Goal: Use online tool/utility: Utilize a website feature to perform a specific function

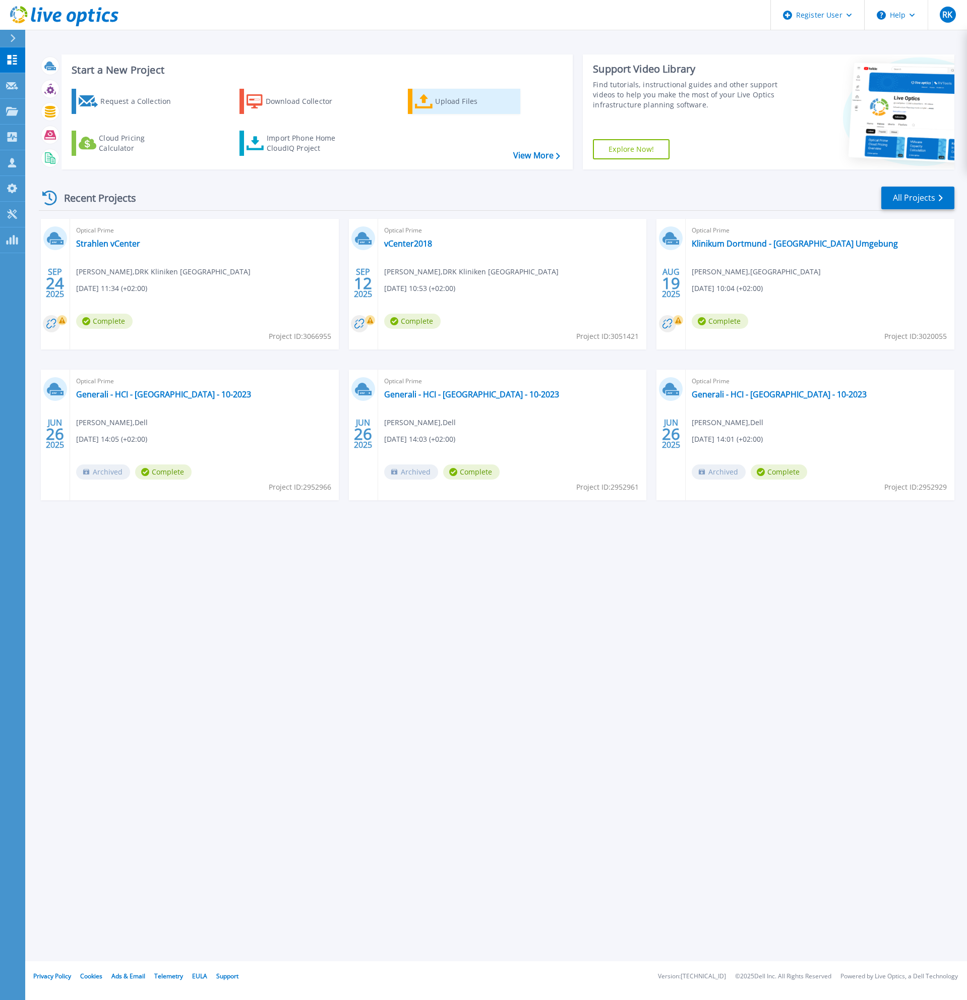
click at [412, 110] on link "Upload Files" at bounding box center [464, 101] width 112 height 25
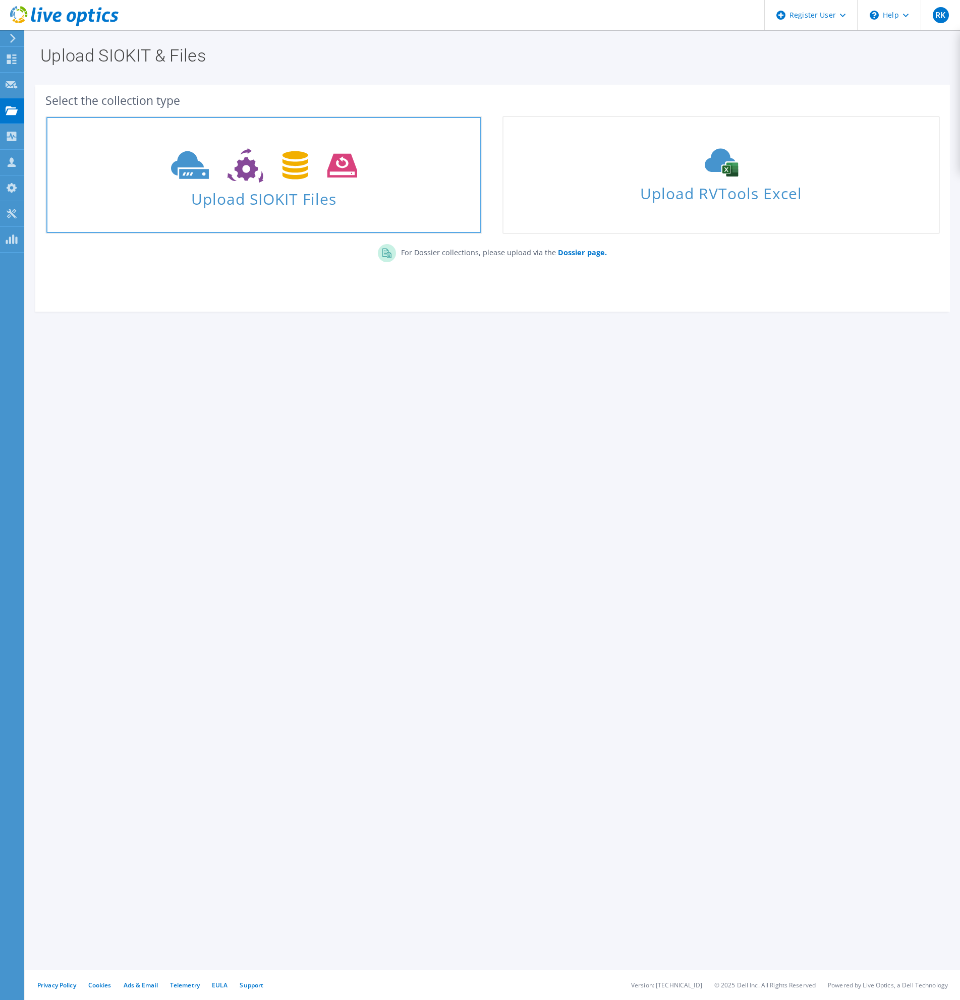
click at [277, 197] on span "Upload SIOKIT Files" at bounding box center [263, 196] width 435 height 22
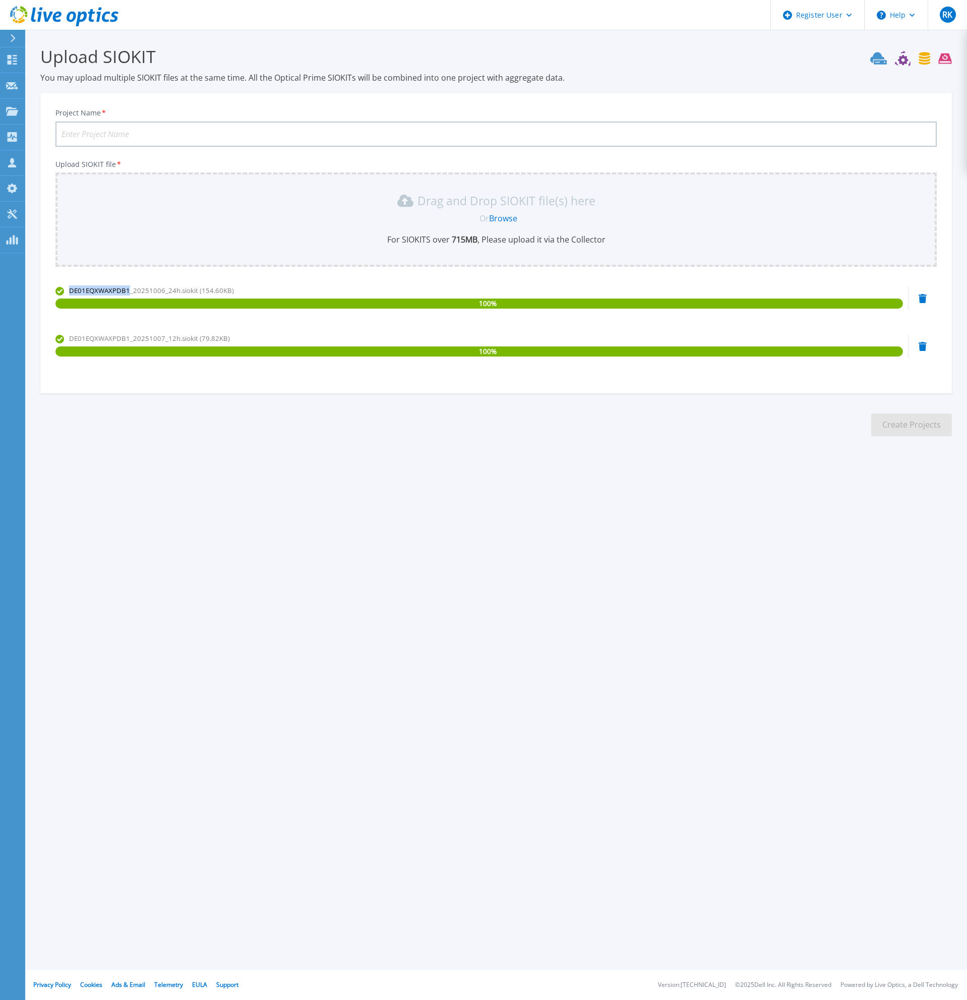
drag, startPoint x: 71, startPoint y: 294, endPoint x: 128, endPoint y: 291, distance: 57.6
click at [128, 291] on span "DE01EQXWAXPDB1_20251006_24h.siokit (154.60KB)" at bounding box center [151, 290] width 165 height 9
click at [86, 139] on input "Project Name *" at bounding box center [496, 134] width 882 height 25
type input "SQL-on-R940"
click at [920, 429] on button "Create Projects" at bounding box center [912, 425] width 81 height 23
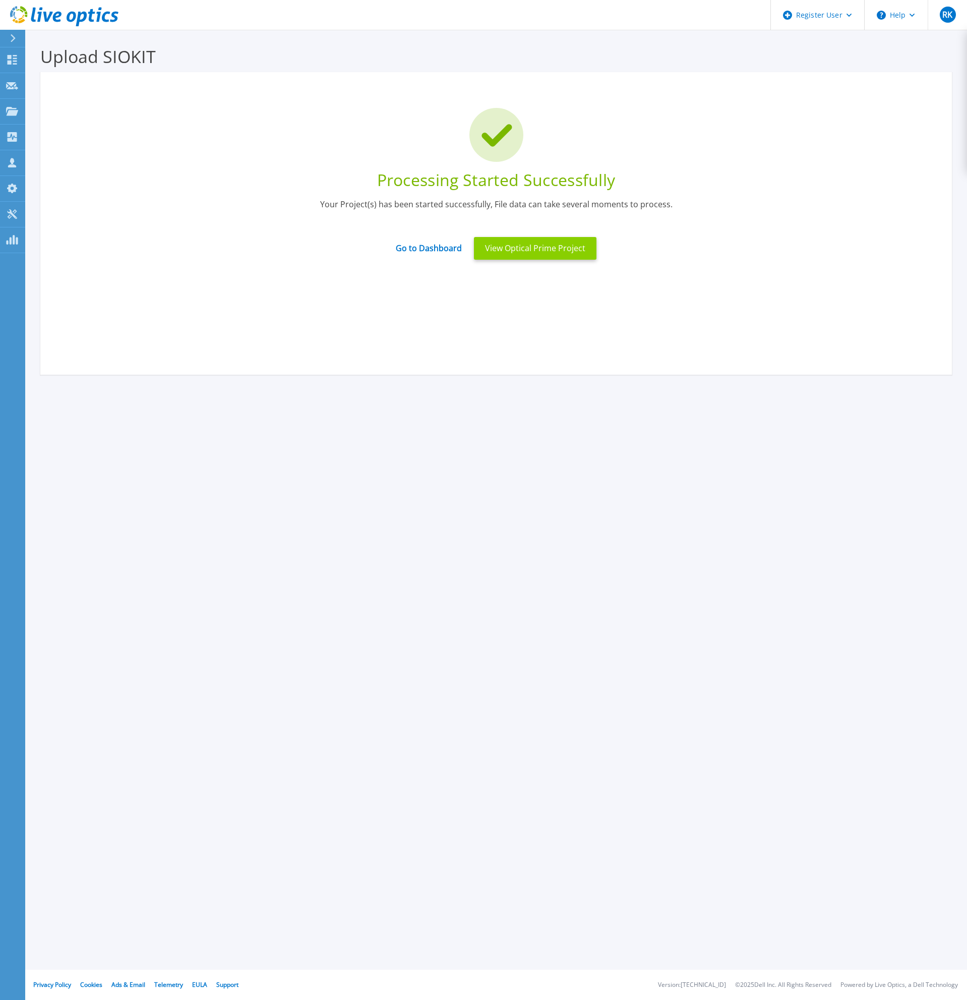
click at [502, 250] on button "View Optical Prime Project" at bounding box center [535, 248] width 123 height 23
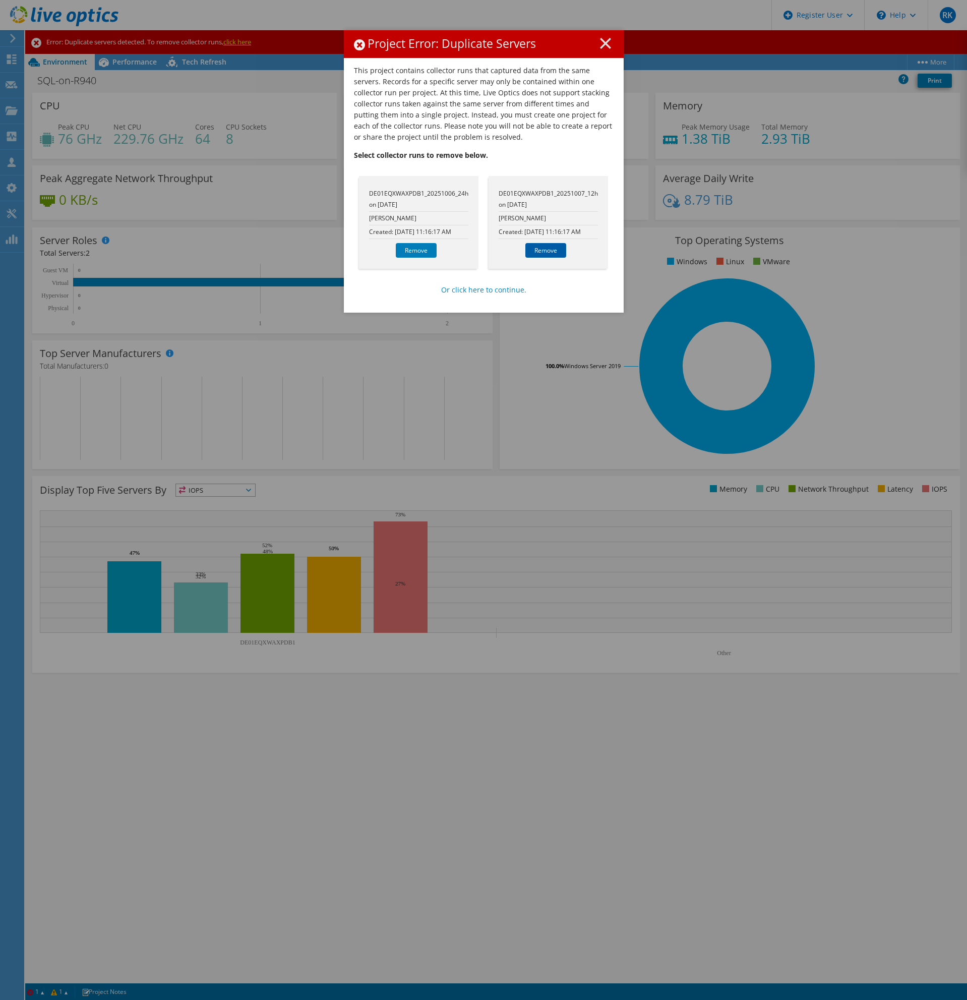
click at [540, 251] on link "Remove" at bounding box center [546, 250] width 41 height 15
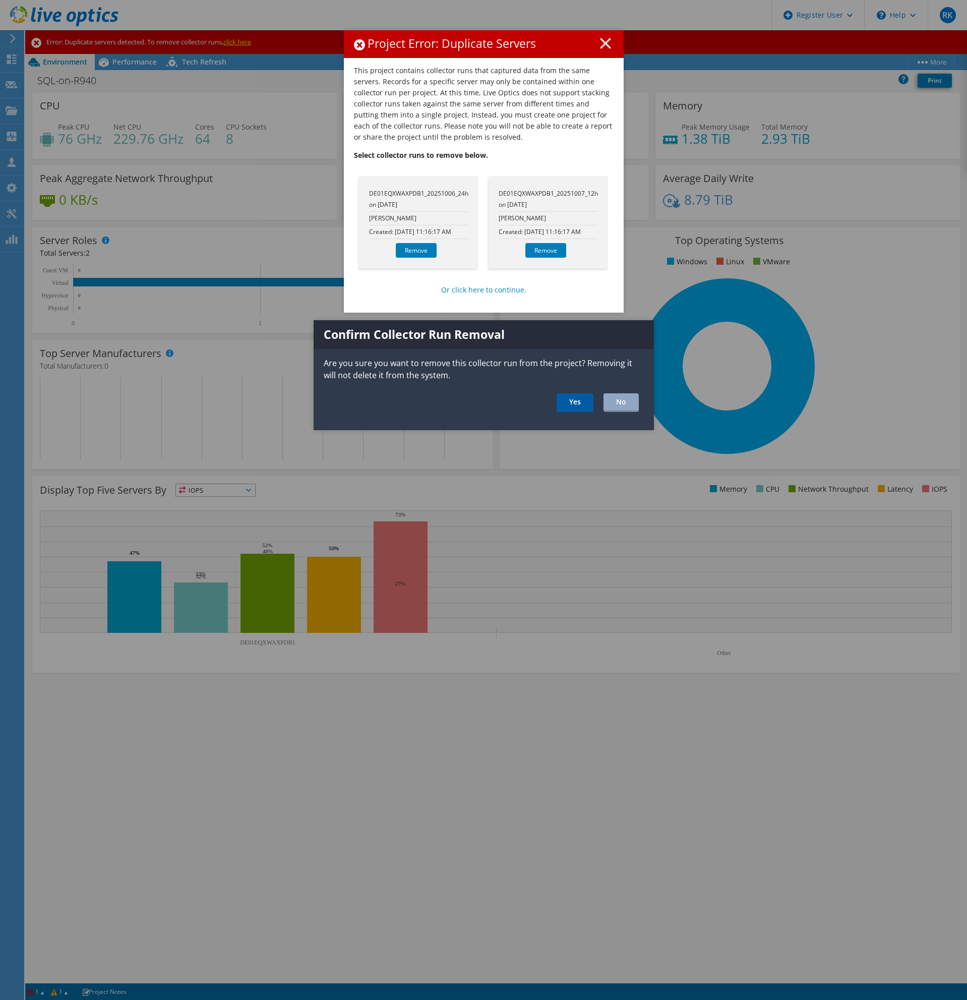
click at [571, 399] on link "Yes" at bounding box center [575, 402] width 37 height 19
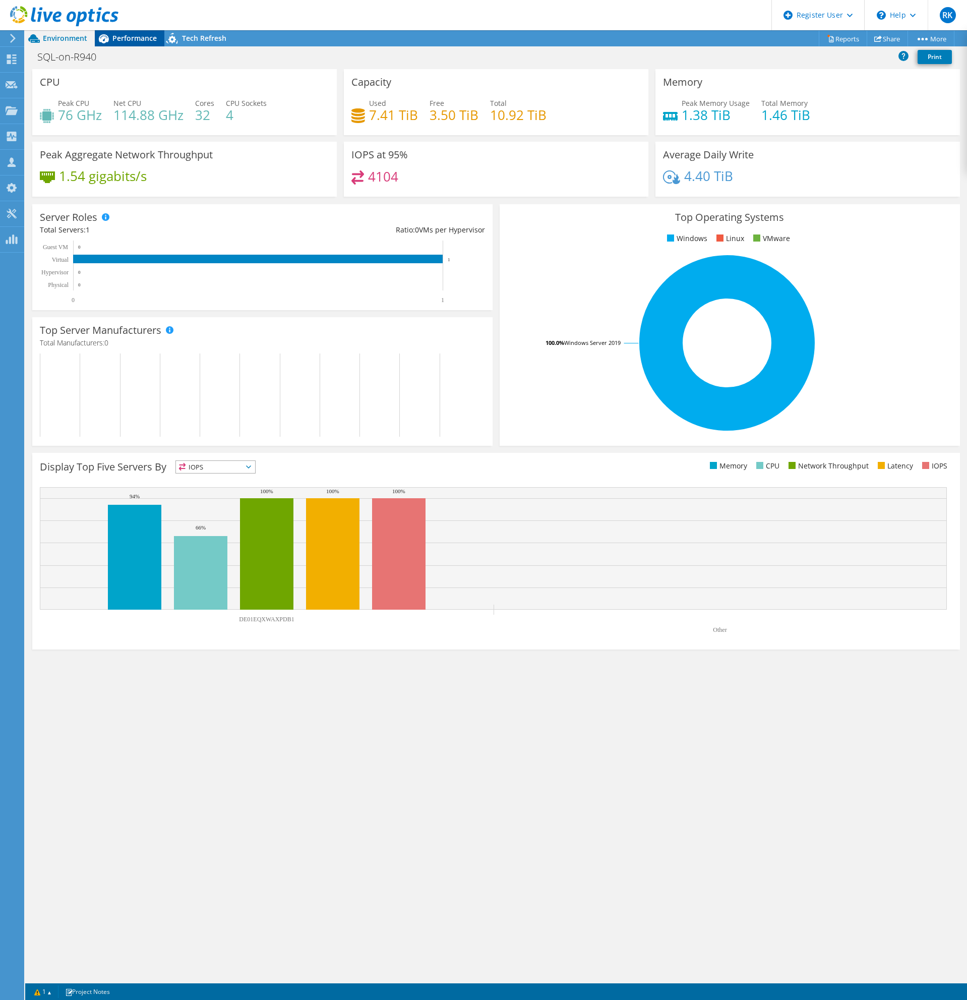
click at [132, 36] on span "Performance" at bounding box center [134, 38] width 44 height 10
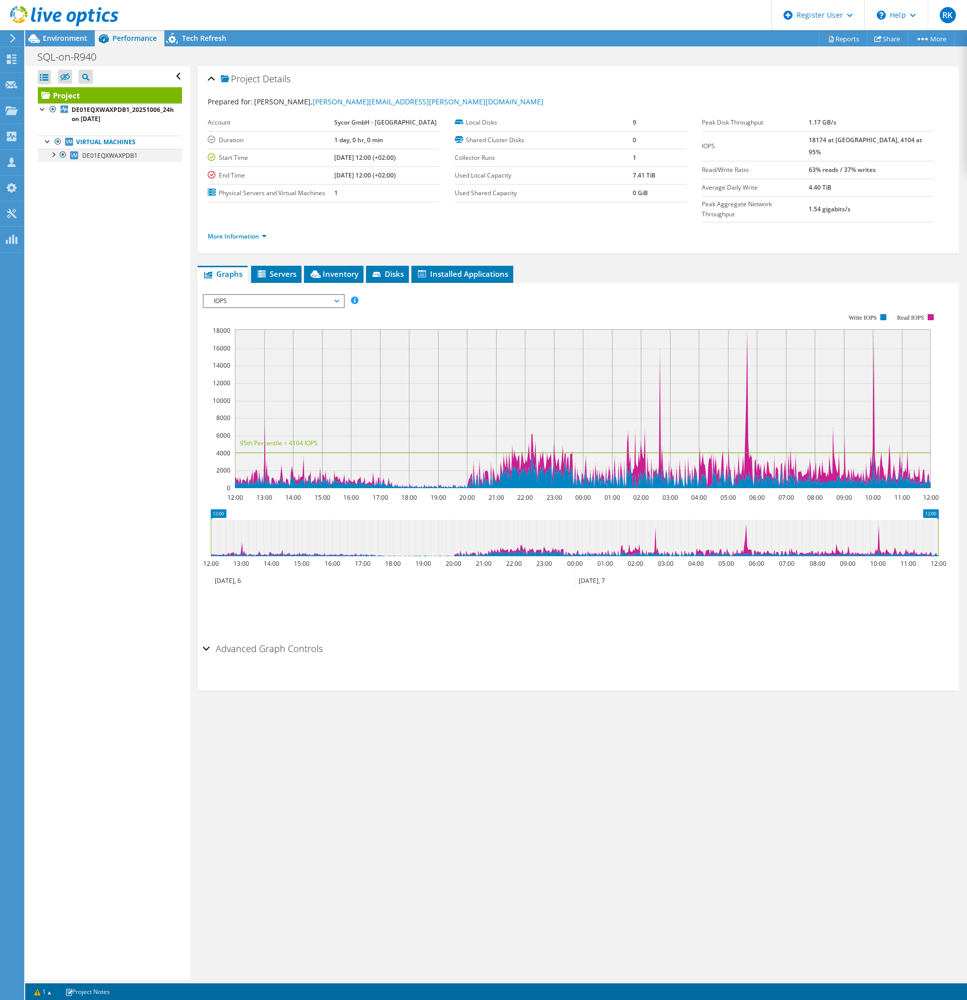
click at [52, 156] on div at bounding box center [53, 154] width 10 height 10
click at [57, 286] on div at bounding box center [58, 286] width 10 height 10
click at [68, 301] on div at bounding box center [73, 300] width 10 height 12
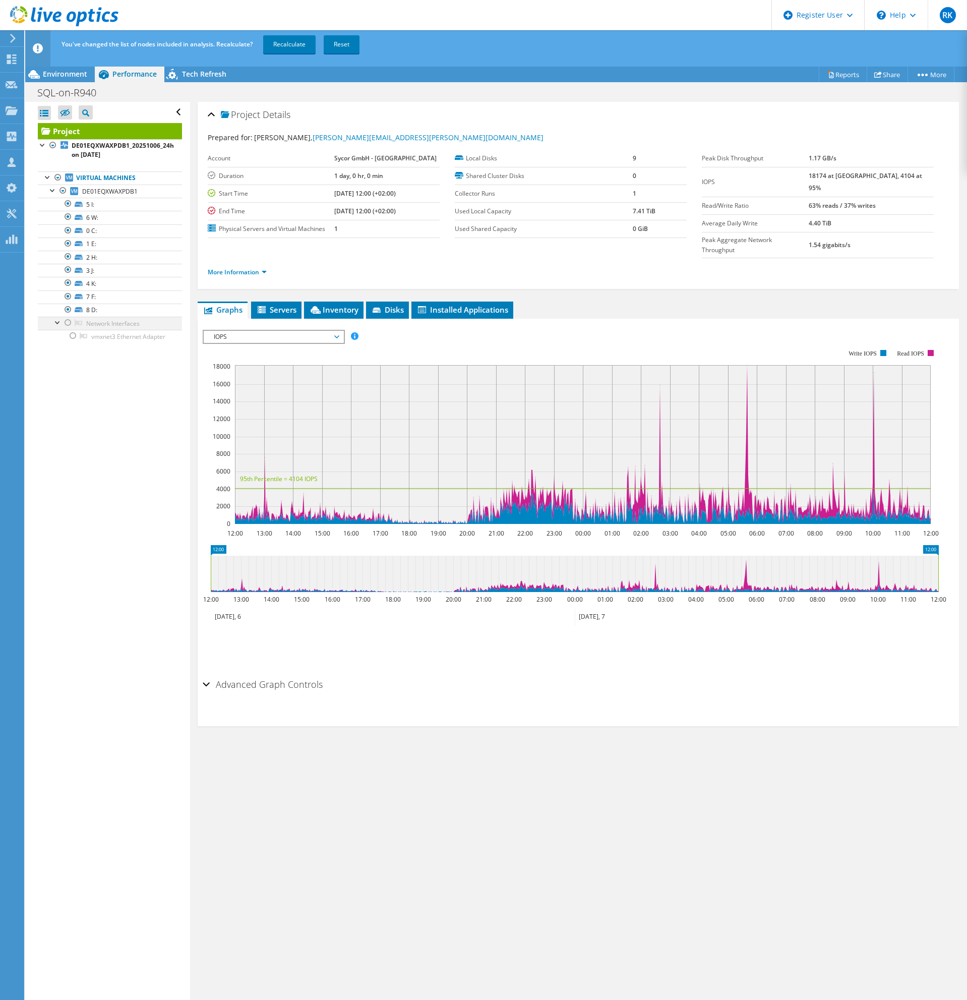
click at [70, 321] on div at bounding box center [68, 323] width 10 height 12
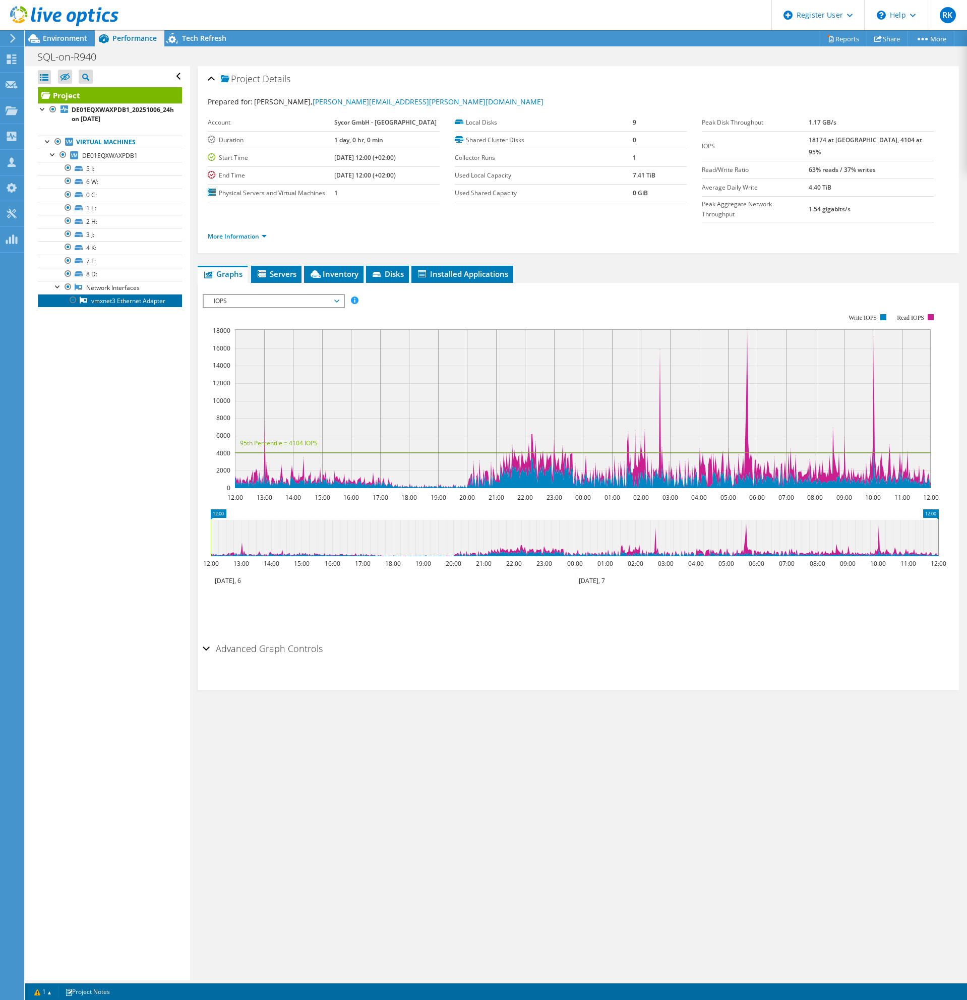
click at [108, 303] on link "vmxnet3 Ethernet Adapter" at bounding box center [110, 300] width 144 height 13
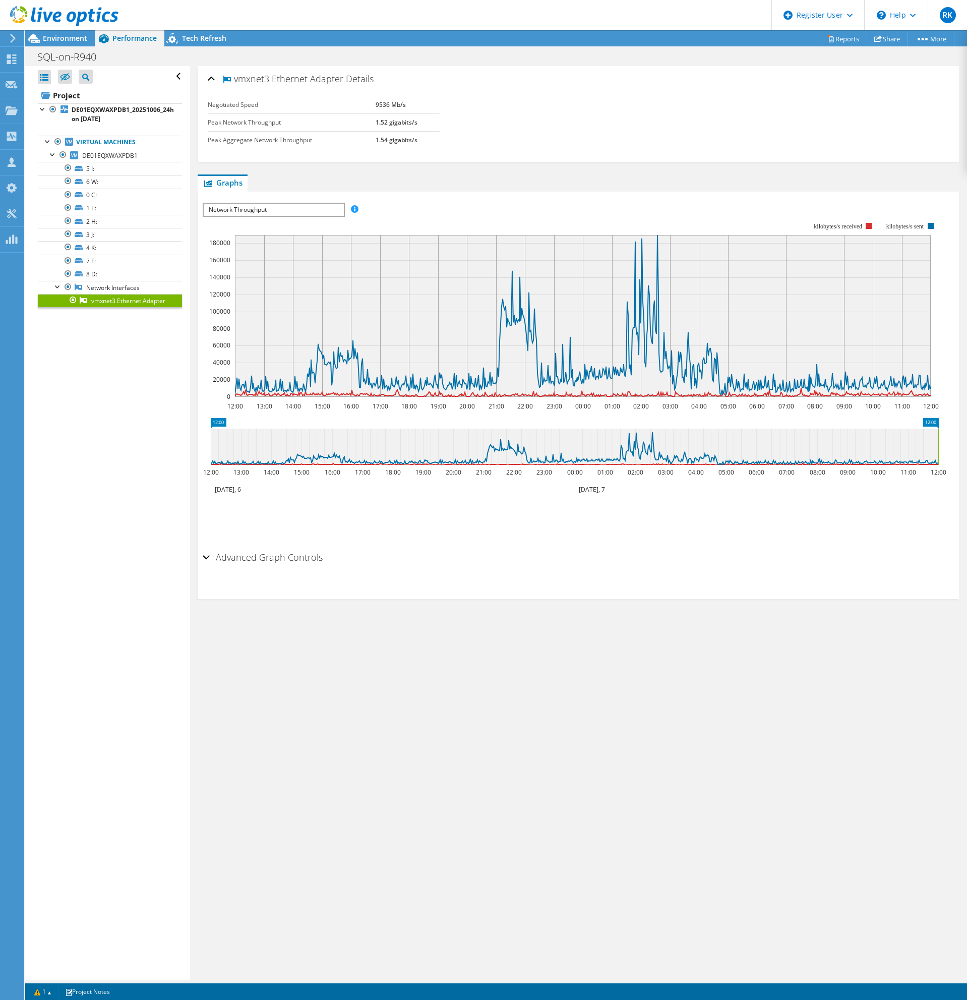
click at [329, 210] on span "Network Throughput" at bounding box center [274, 210] width 140 height 12
click at [466, 211] on rect at bounding box center [571, 310] width 736 height 202
click at [93, 171] on link "5 I:" at bounding box center [110, 168] width 144 height 13
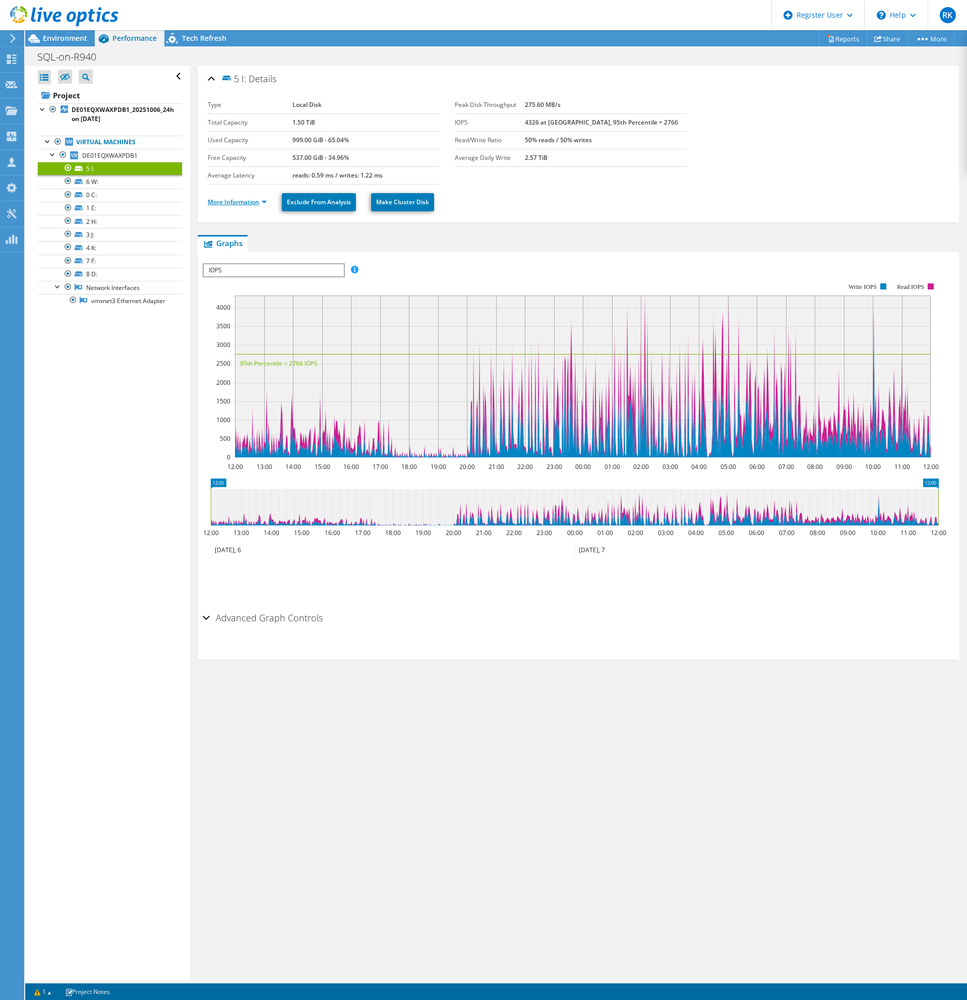
click at [249, 204] on link "More Information" at bounding box center [237, 202] width 59 height 9
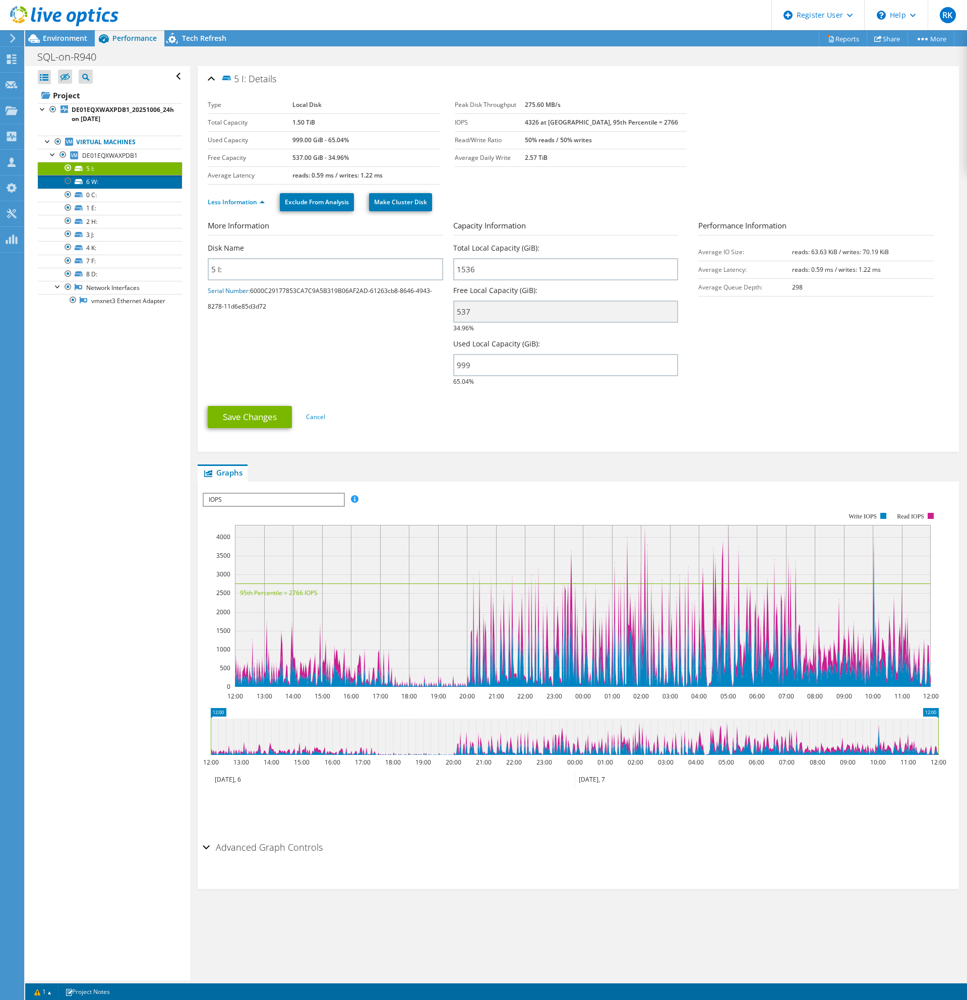
click at [154, 183] on link "6 W:" at bounding box center [110, 181] width 144 height 13
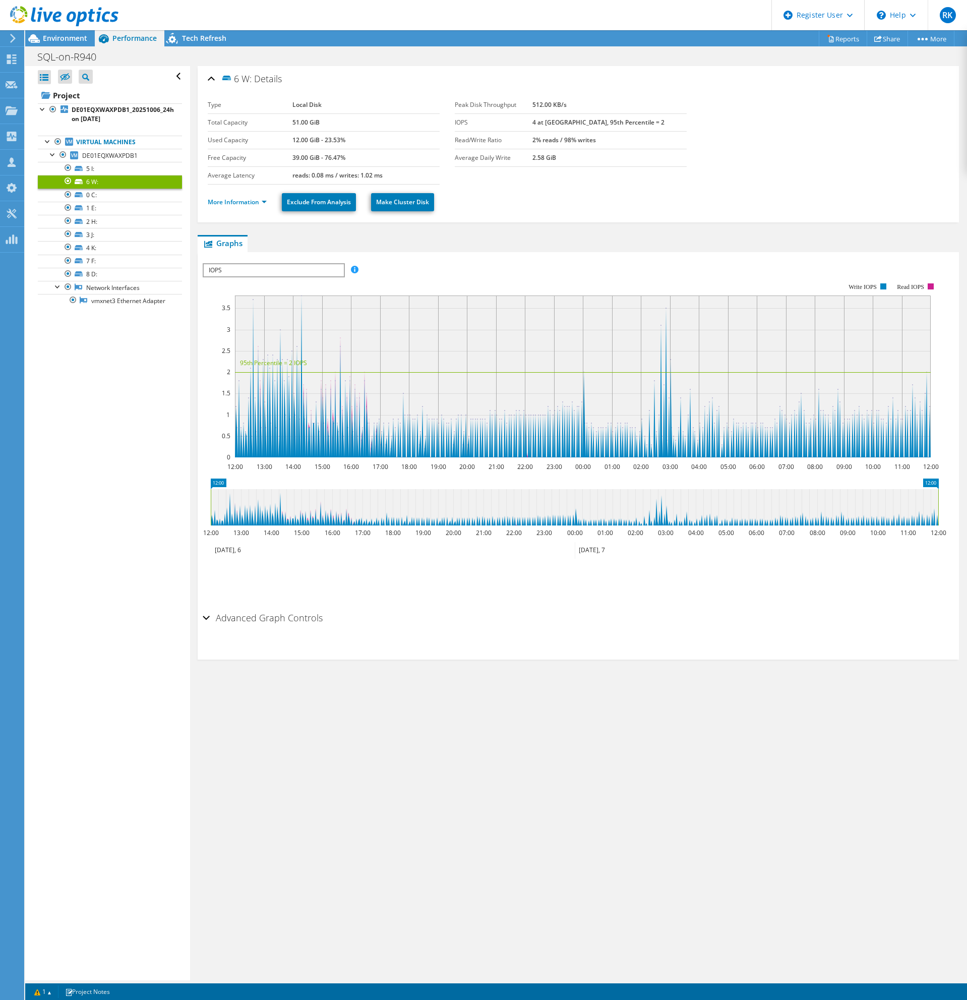
click at [231, 207] on li "More Information" at bounding box center [240, 202] width 65 height 11
click at [232, 202] on link "More Information" at bounding box center [237, 202] width 59 height 9
